Goal: Transaction & Acquisition: Purchase product/service

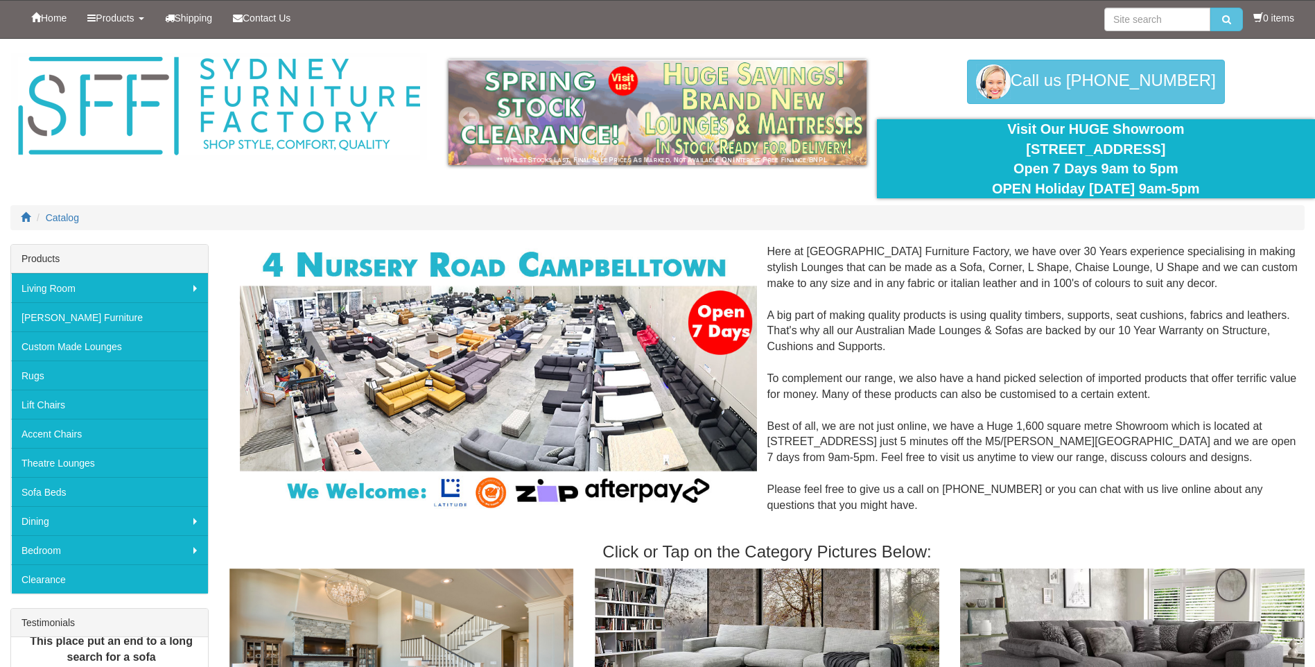
click at [713, 120] on img at bounding box center [656, 112] width 417 height 105
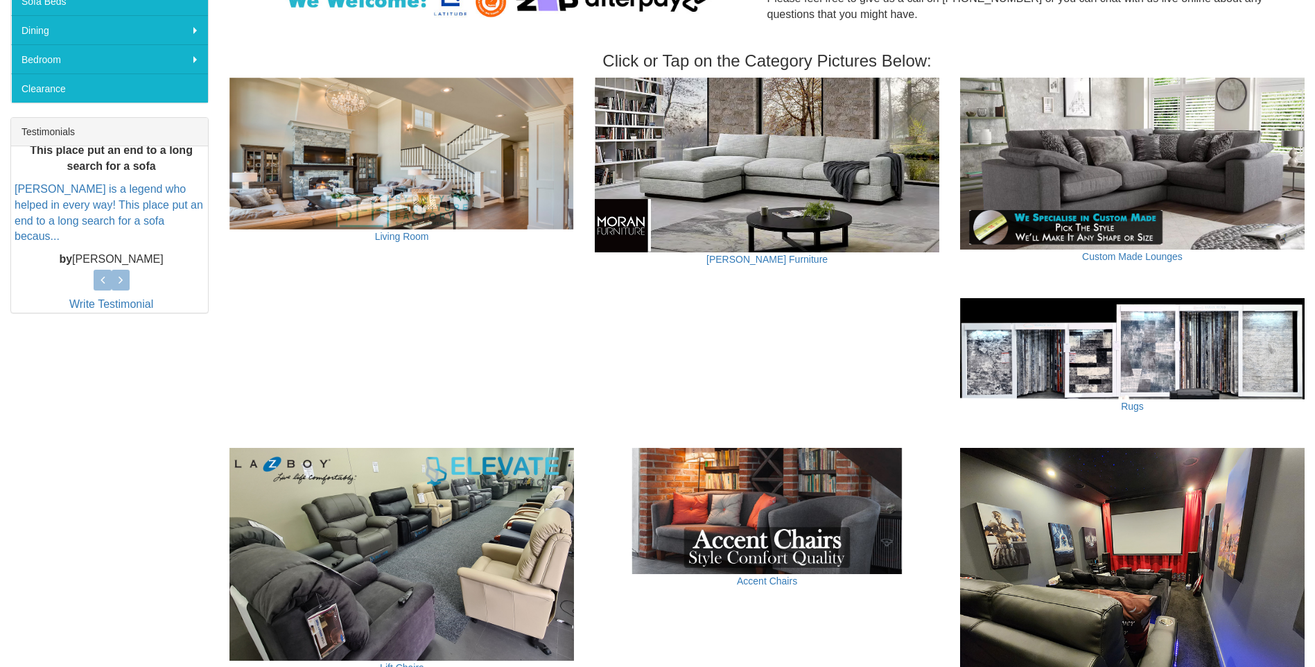
scroll to position [485, 0]
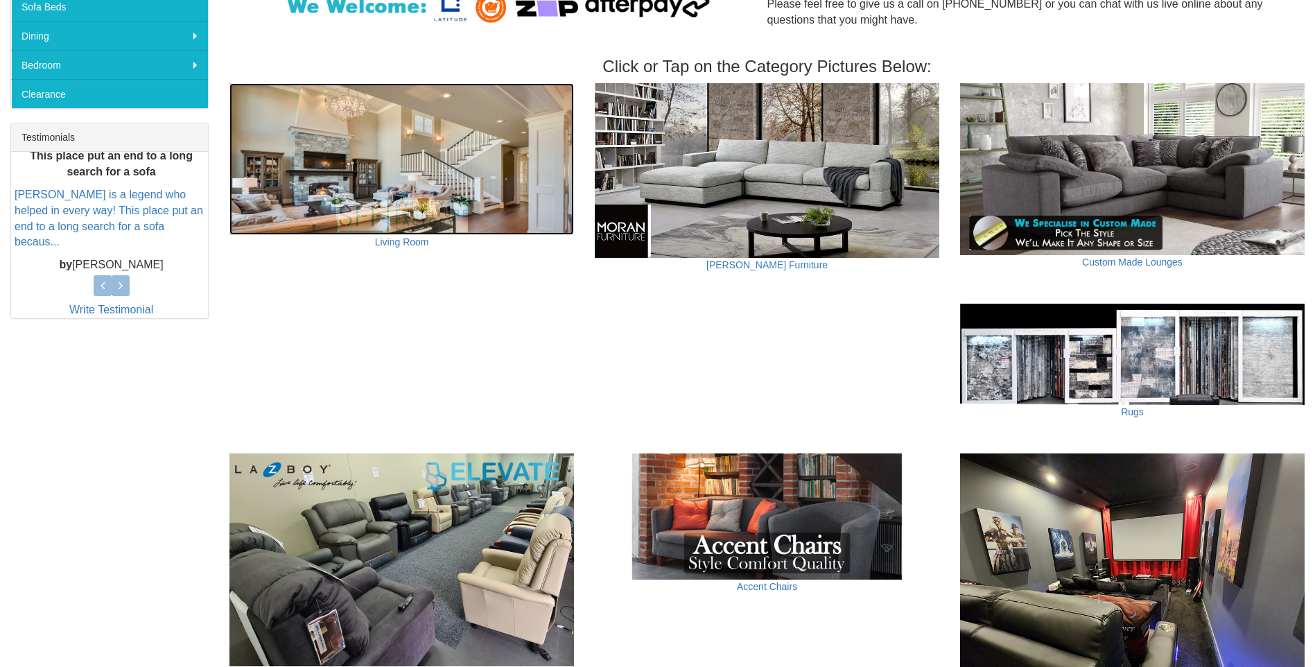
click at [408, 114] on img at bounding box center [401, 159] width 344 height 152
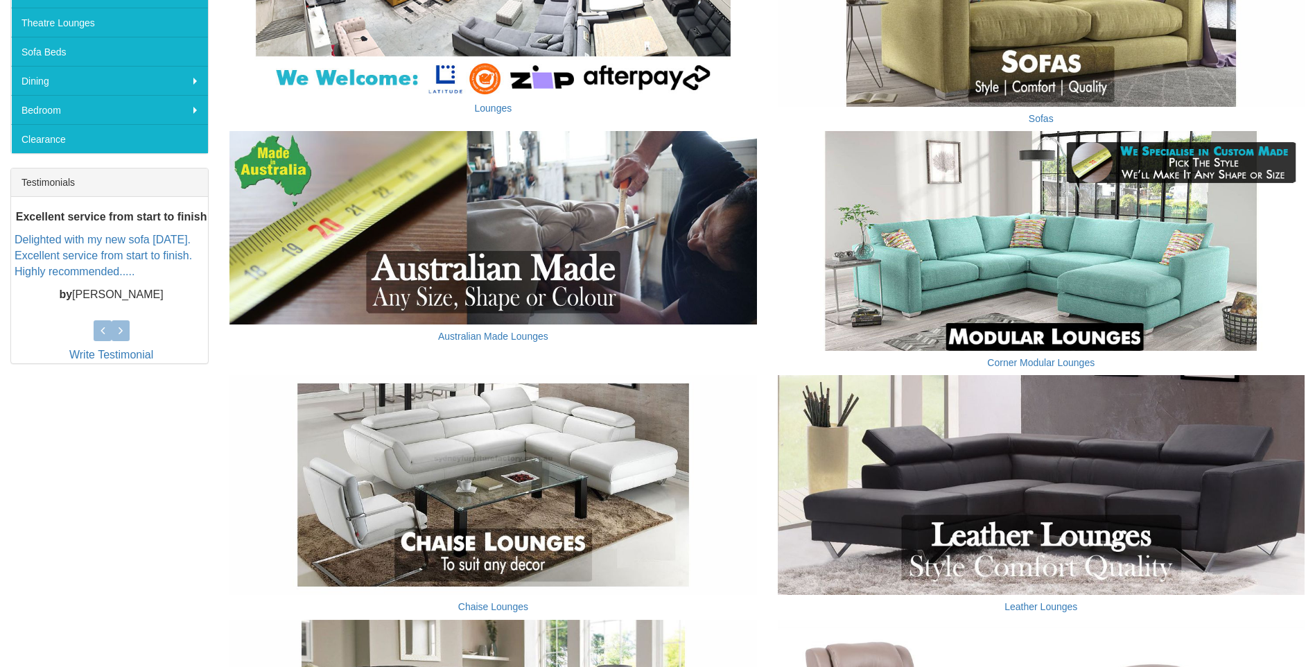
scroll to position [485, 0]
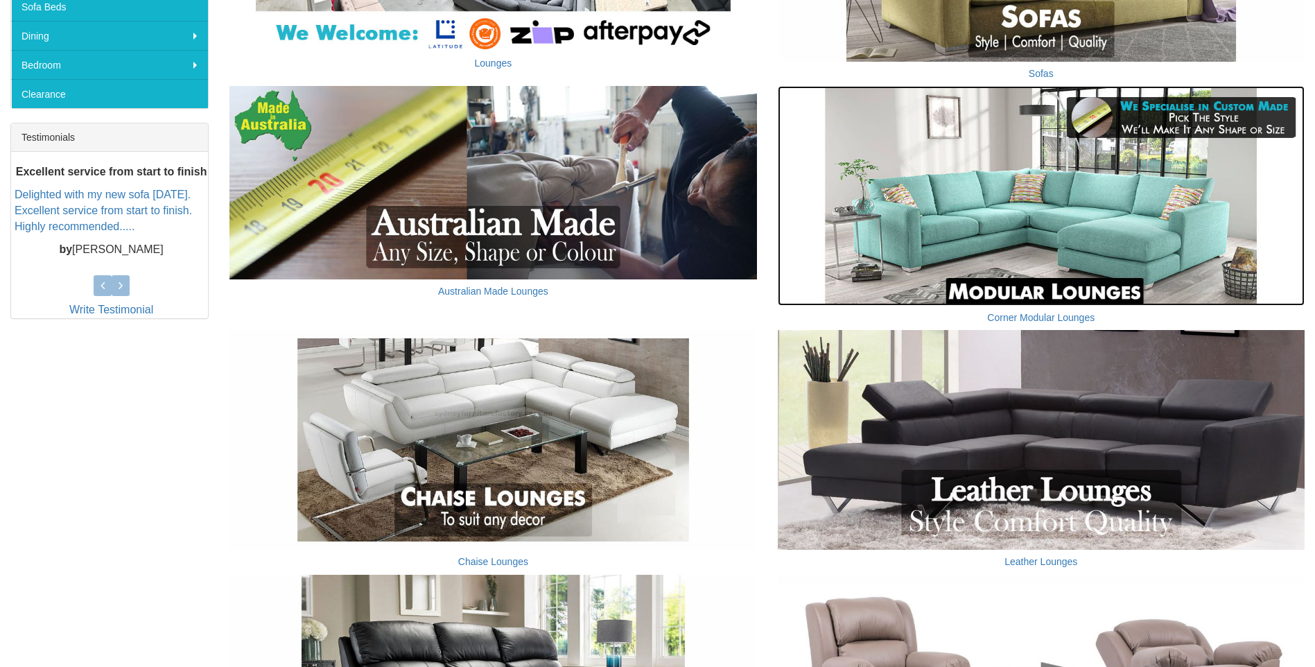
click at [1026, 241] on img at bounding box center [1041, 196] width 527 height 220
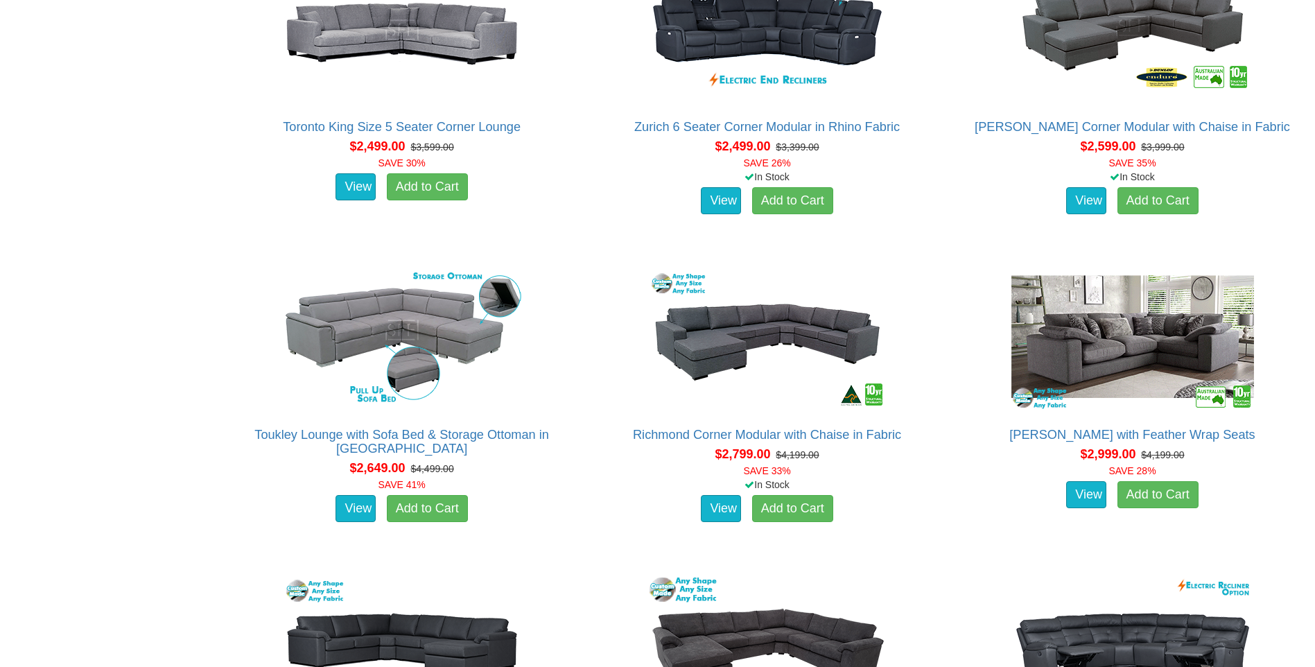
scroll to position [1594, 0]
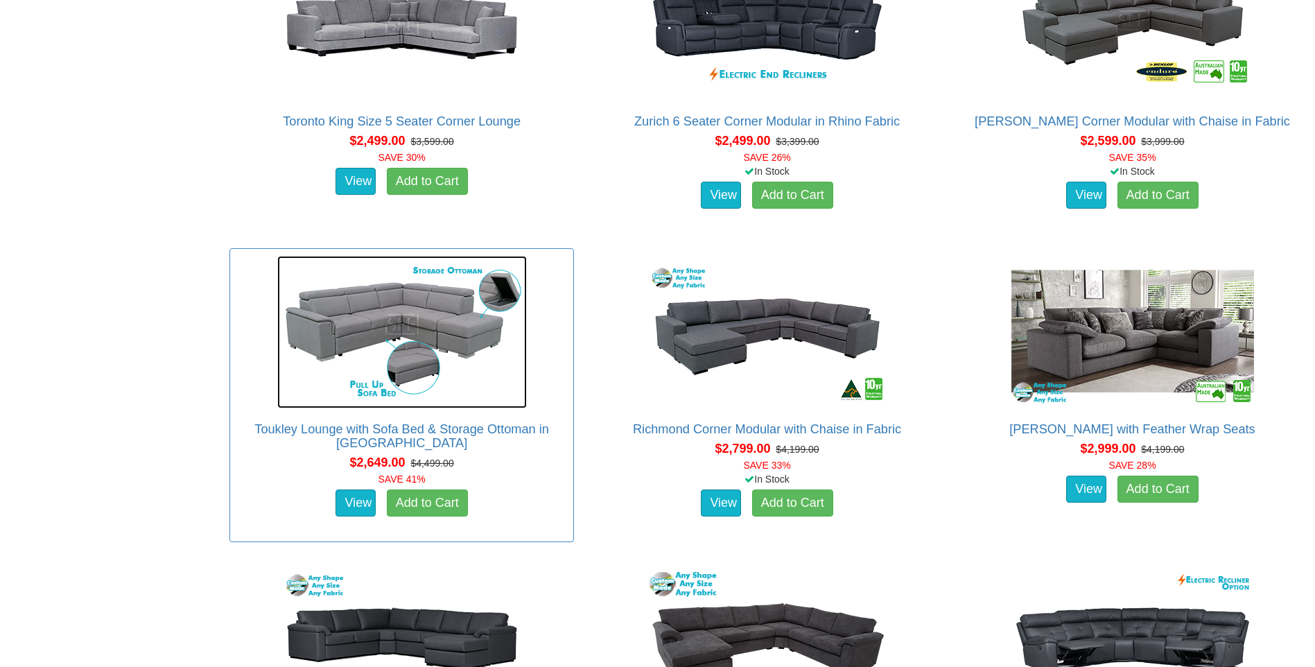
click at [383, 308] on img at bounding box center [402, 332] width 250 height 152
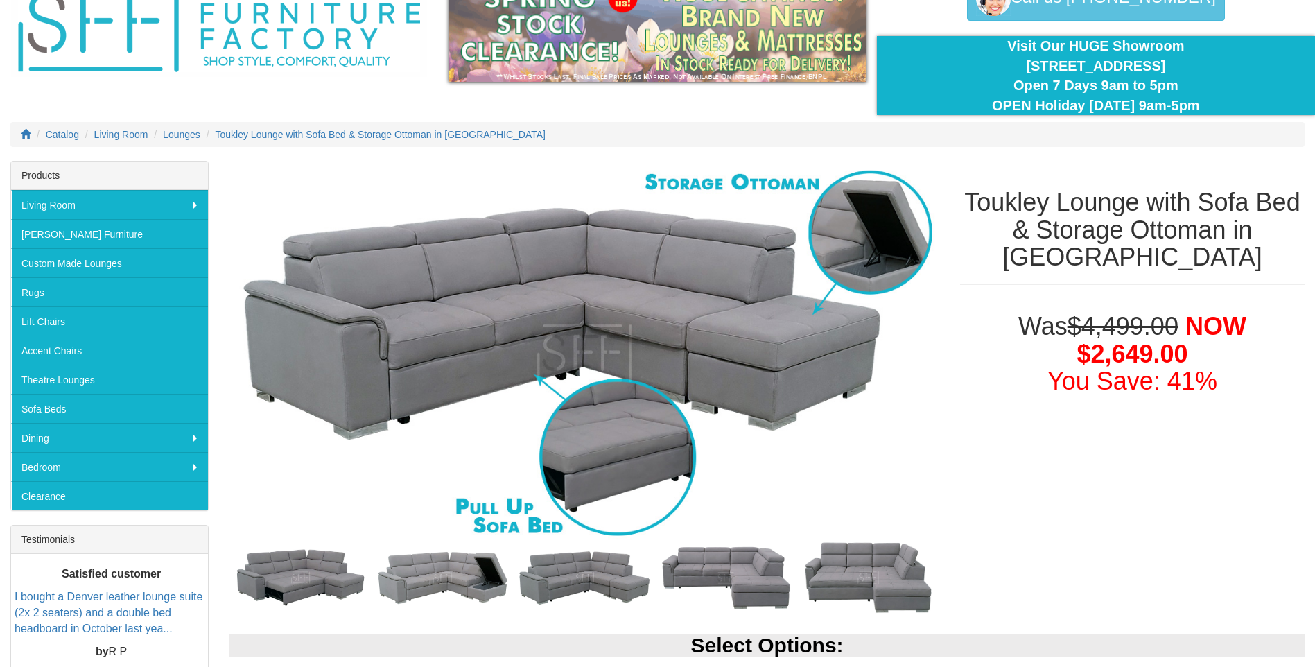
scroll to position [139, 0]
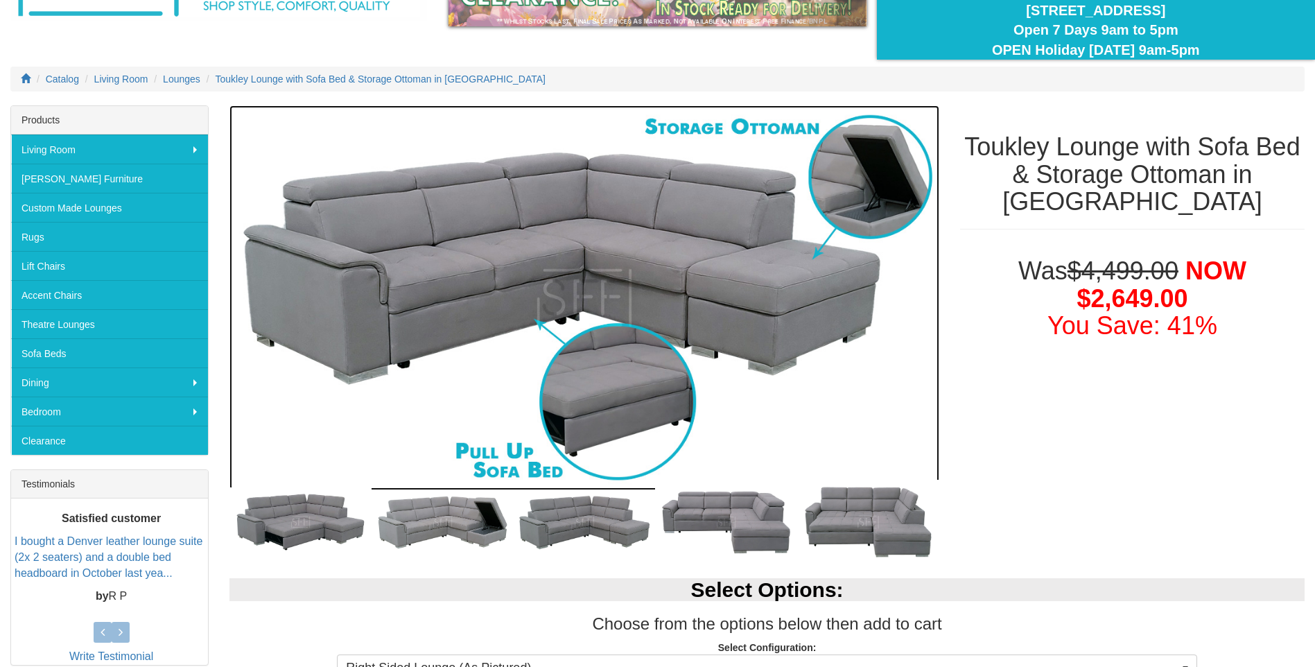
click at [515, 320] on img at bounding box center [584, 297] width 710 height 385
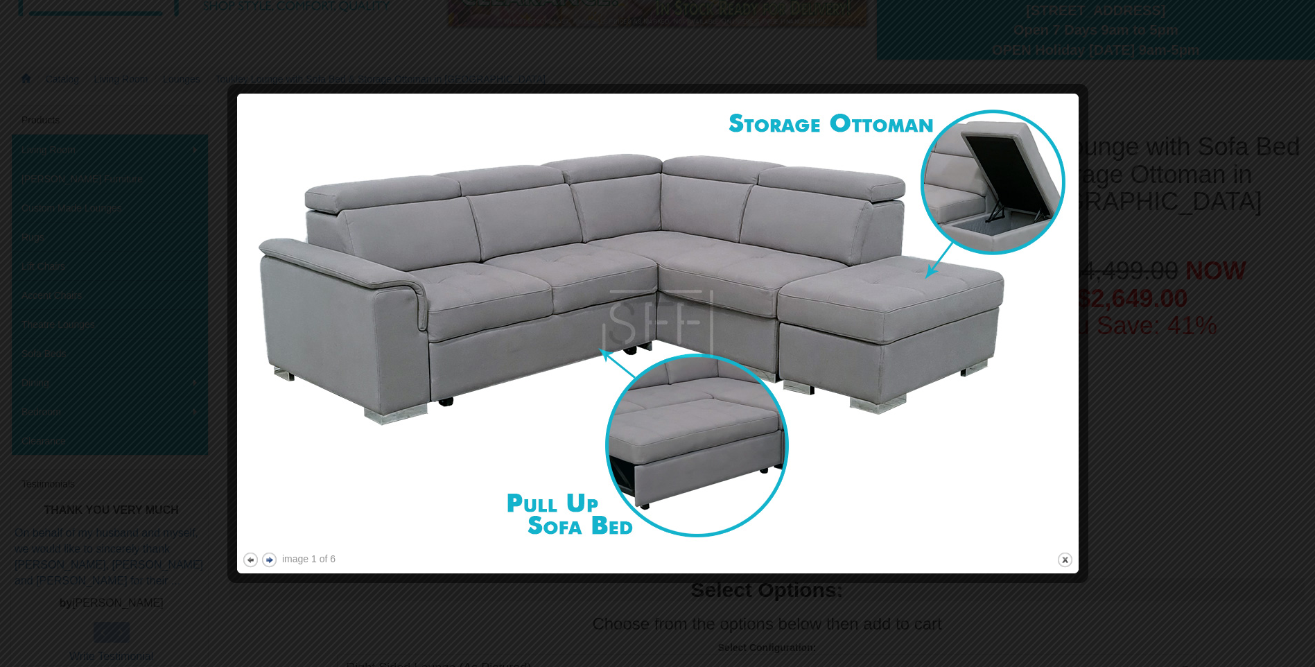
click at [265, 561] on button "next" at bounding box center [269, 559] width 17 height 17
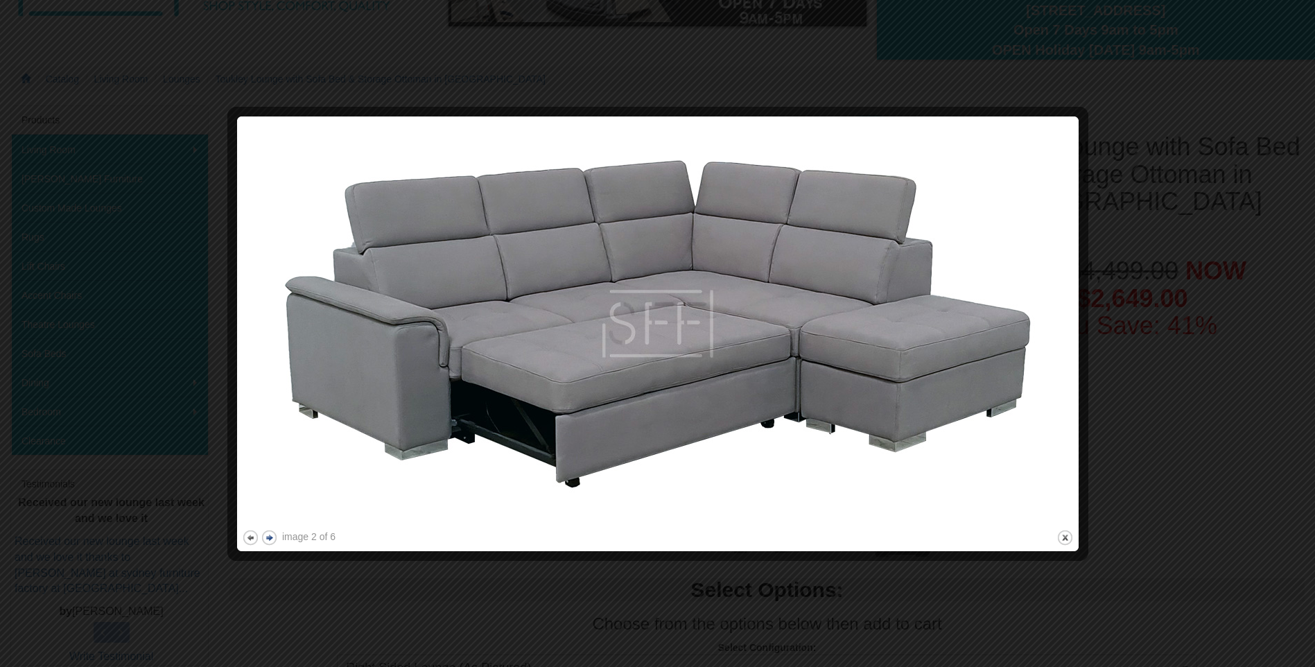
click at [265, 561] on div at bounding box center [657, 333] width 1315 height 667
